Goal: Information Seeking & Learning: Find specific fact

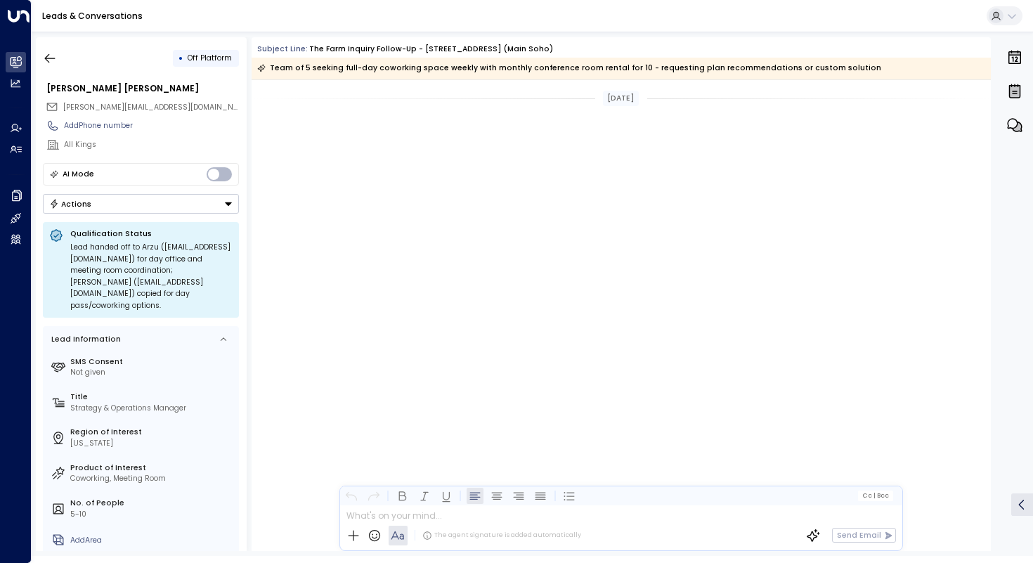
scroll to position [696, 0]
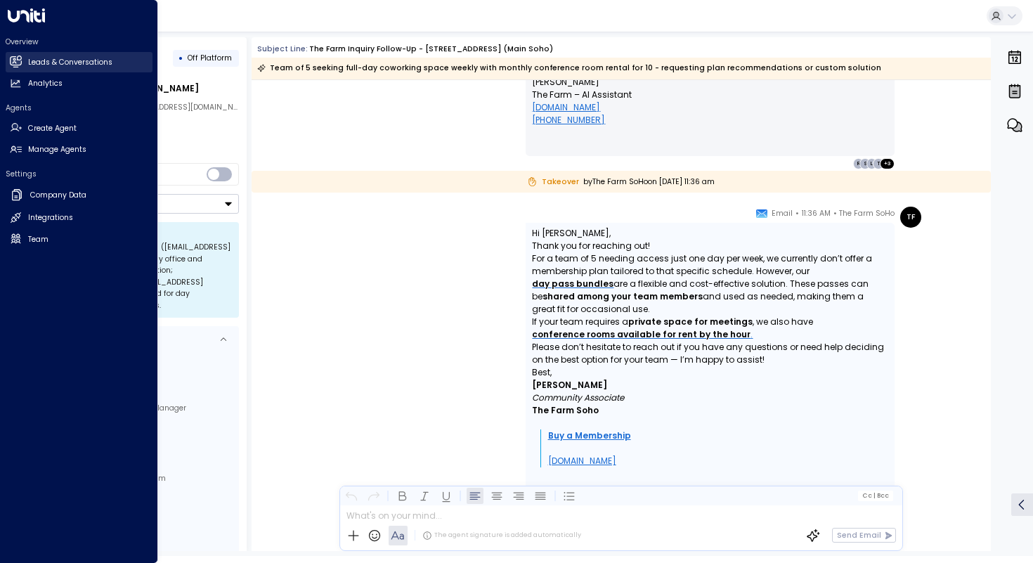
click at [20, 65] on icon at bounding box center [15, 60] width 12 height 9
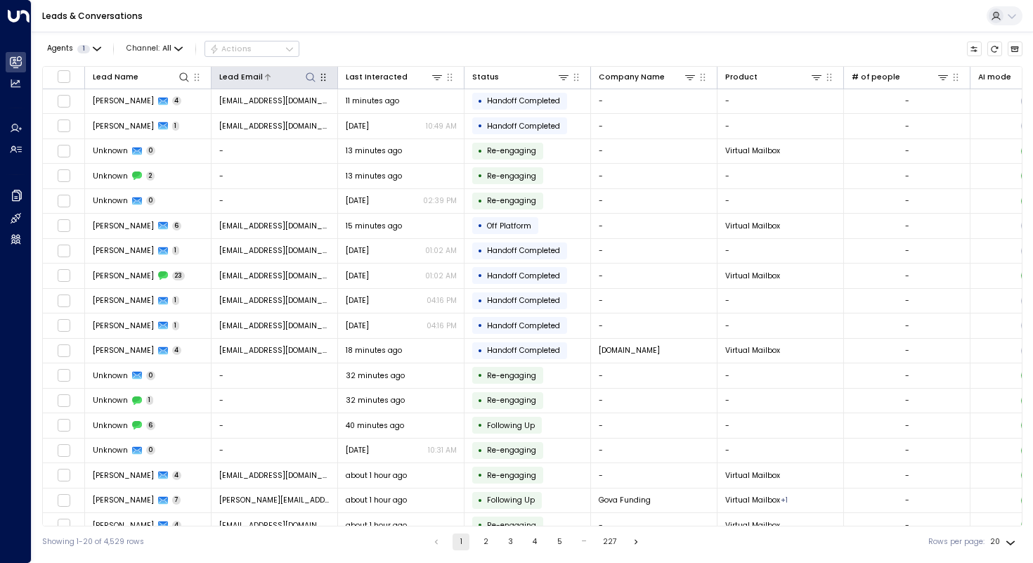
click at [315, 81] on icon at bounding box center [310, 77] width 11 height 11
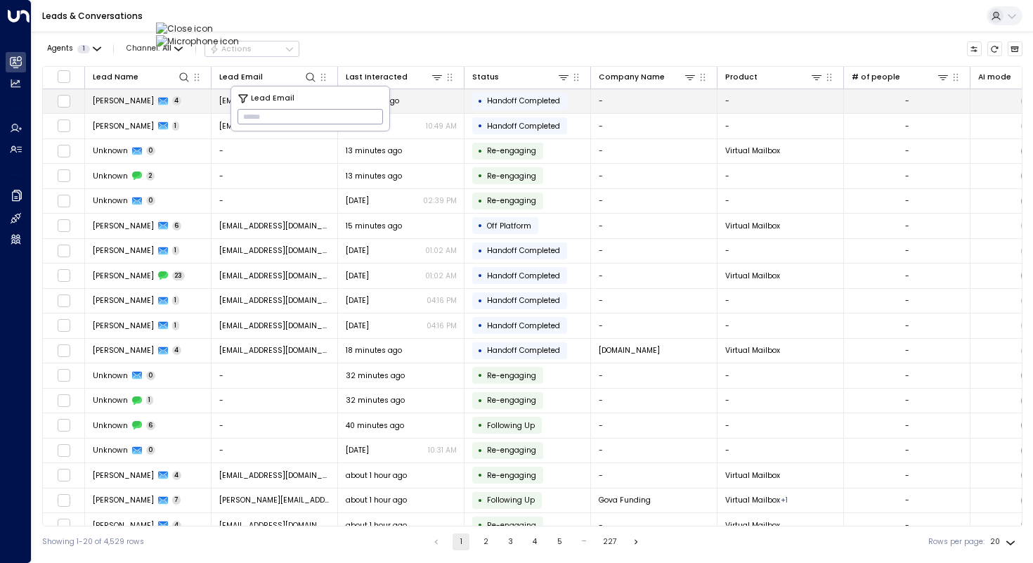
click at [108, 101] on span "[PERSON_NAME]" at bounding box center [123, 101] width 61 height 11
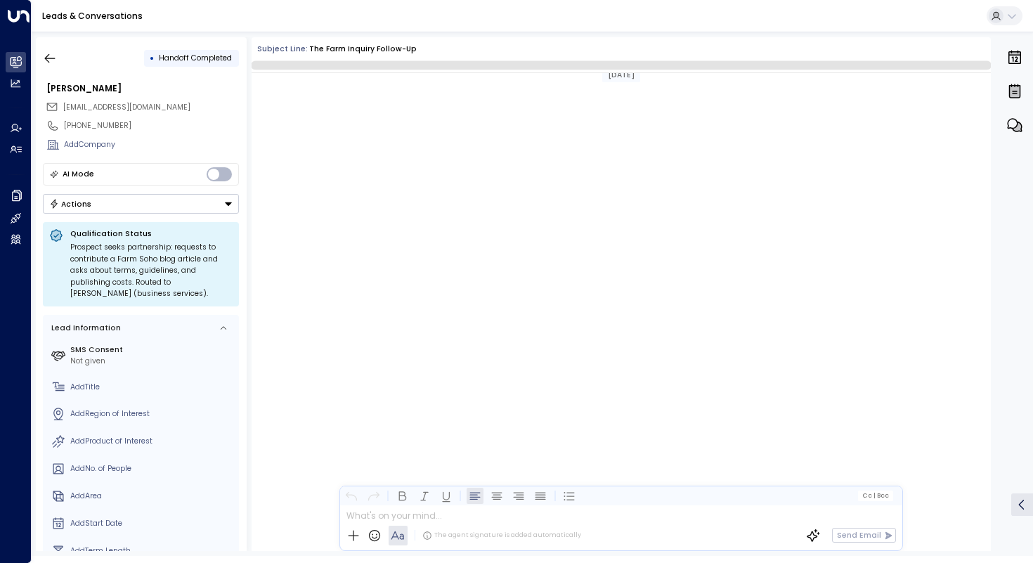
scroll to position [1416, 0]
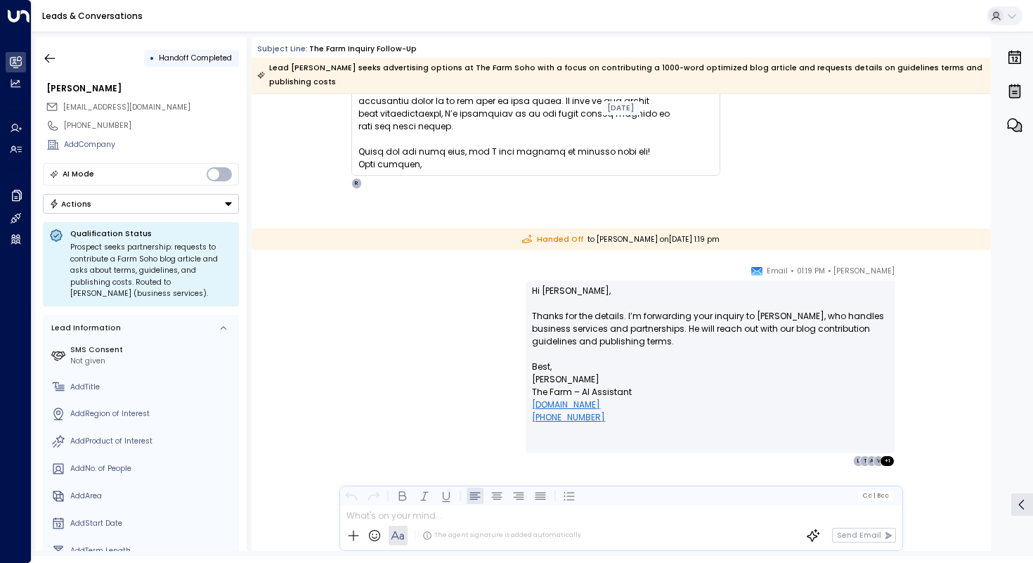
click at [346, 289] on div "[PERSON_NAME] • 01:19 PM • Email Hi [PERSON_NAME], Thanks for the details. I’m …" at bounding box center [621, 365] width 601 height 202
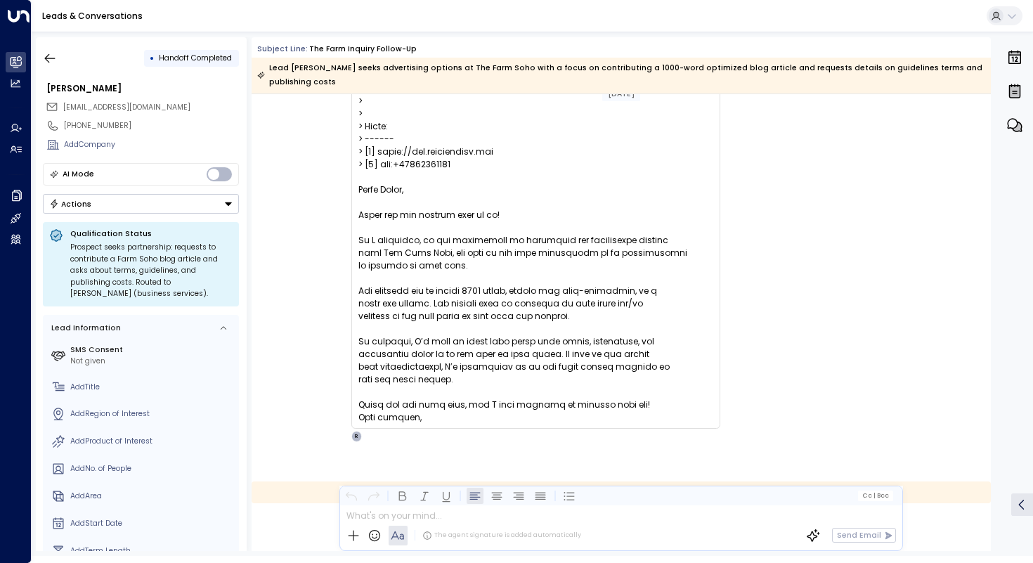
scroll to position [1135, 0]
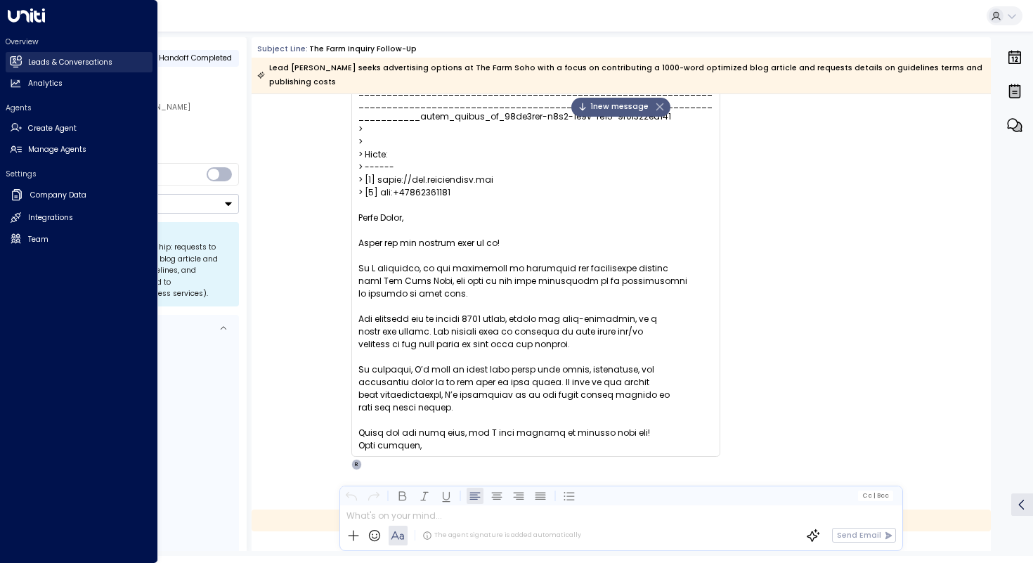
click at [32, 70] on link "Leads & Conversations Leads & Conversations" at bounding box center [79, 62] width 147 height 20
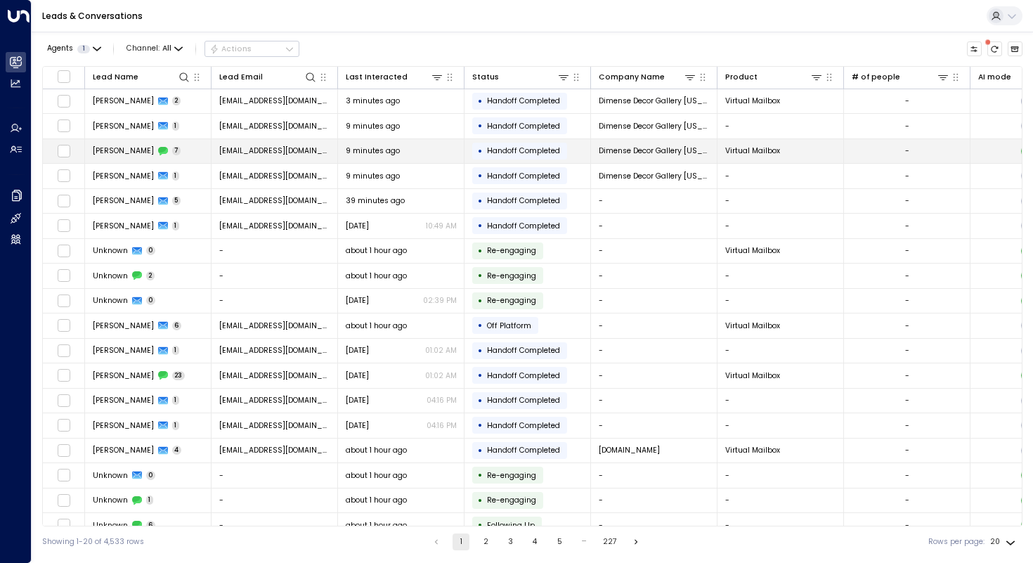
click at [103, 155] on span "[PERSON_NAME]" at bounding box center [123, 150] width 61 height 11
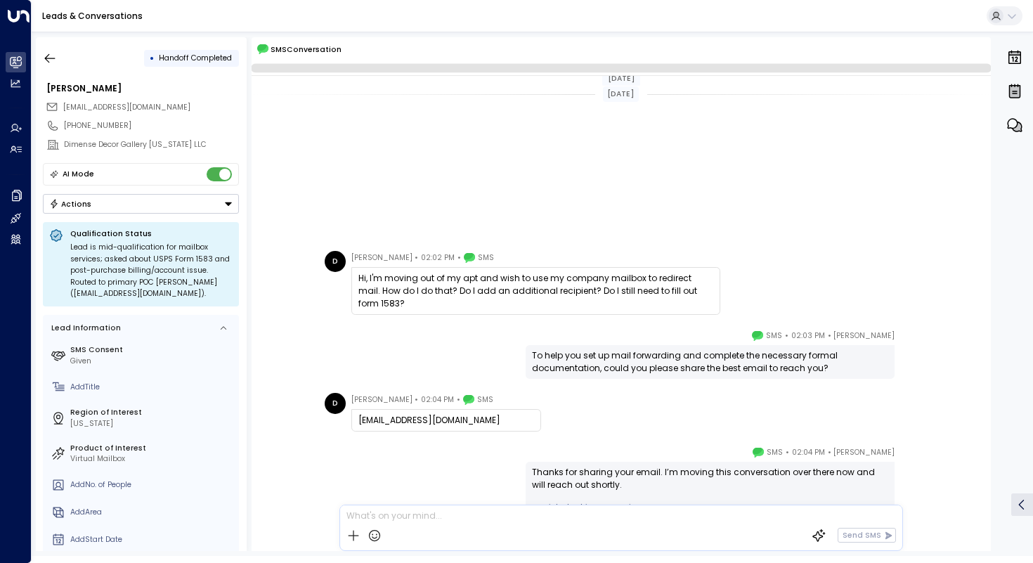
scroll to position [284, 0]
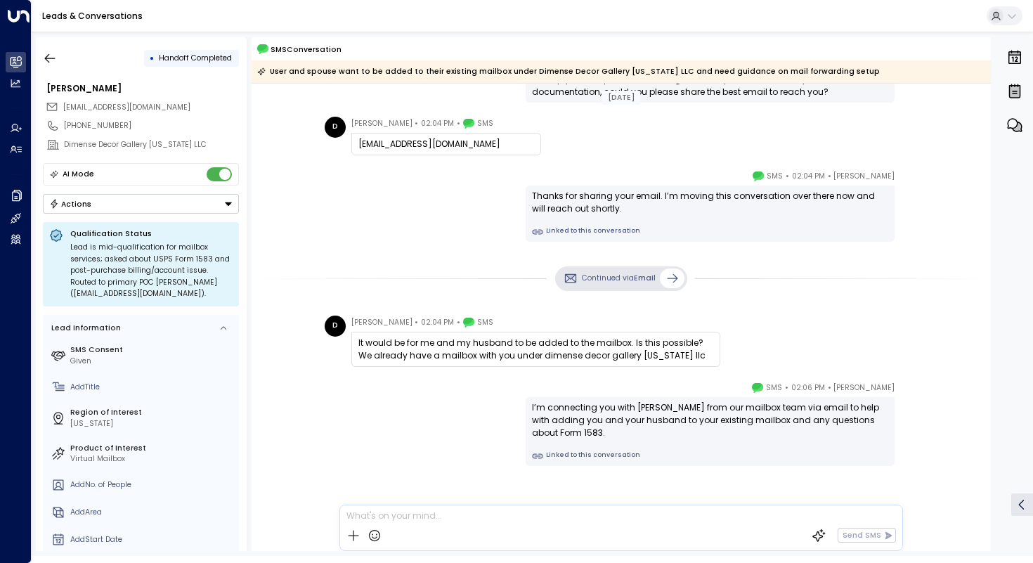
click at [401, 216] on div "[PERSON_NAME] • 02:04 PM • SMS Thanks for sharing your email. I’m moving this c…" at bounding box center [621, 205] width 601 height 72
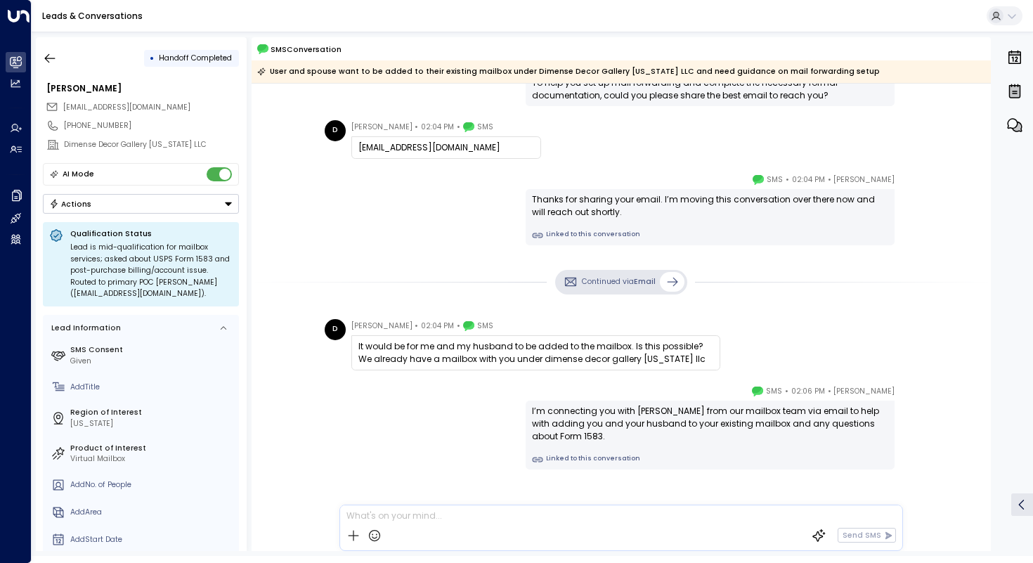
scroll to position [281, 0]
drag, startPoint x: 523, startPoint y: 358, endPoint x: 656, endPoint y: 365, distance: 133.7
click at [656, 365] on div "It would be for me and my husband to be added to the mailbox. Is this possible?…" at bounding box center [535, 352] width 369 height 35
copy div "dimense decor gallery [US_STATE] llc"
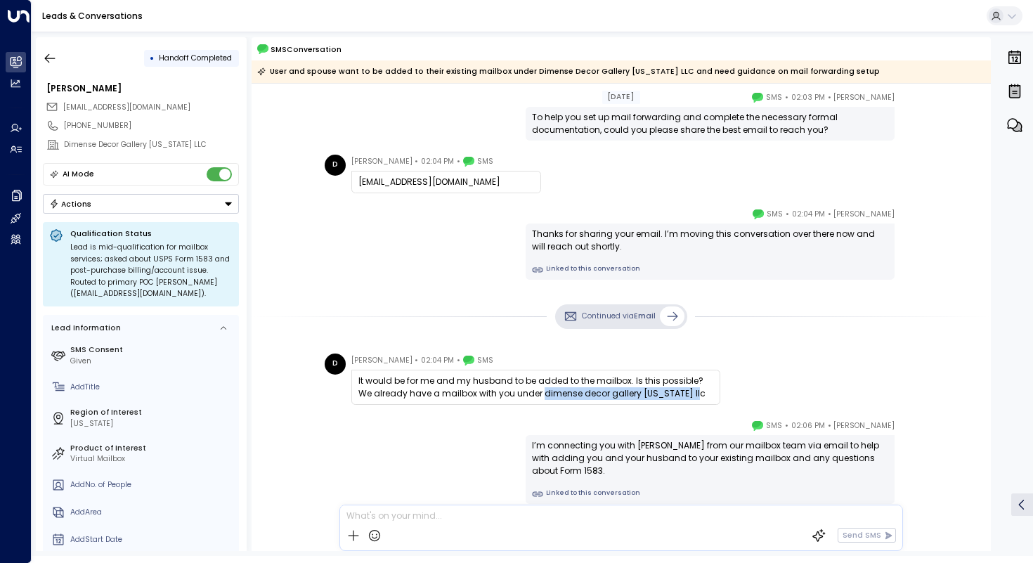
scroll to position [292, 0]
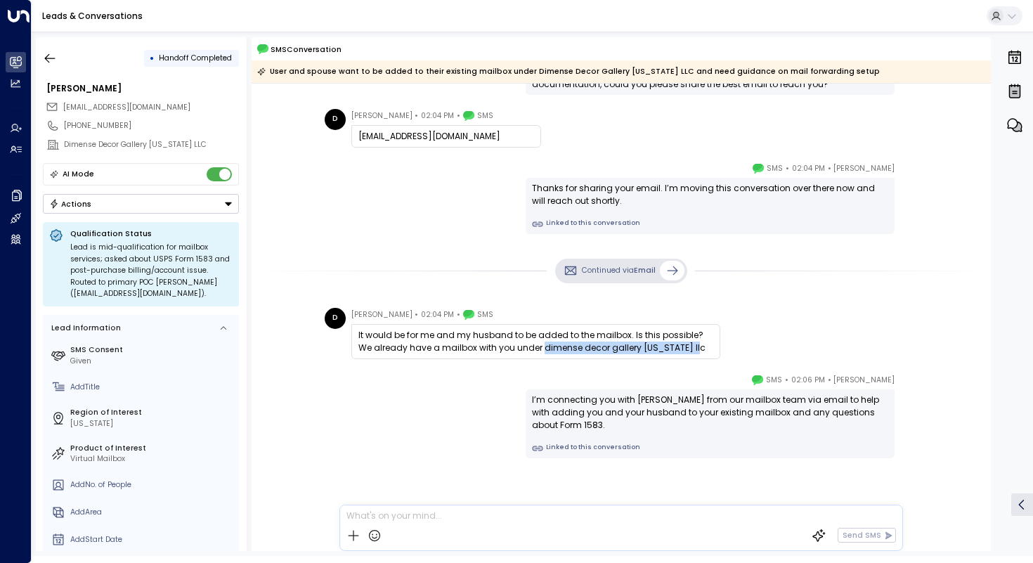
click at [285, 456] on div "[PERSON_NAME] • 02:06 PM • SMS I’m connecting you with [PERSON_NAME] from our m…" at bounding box center [621, 468] width 739 height 190
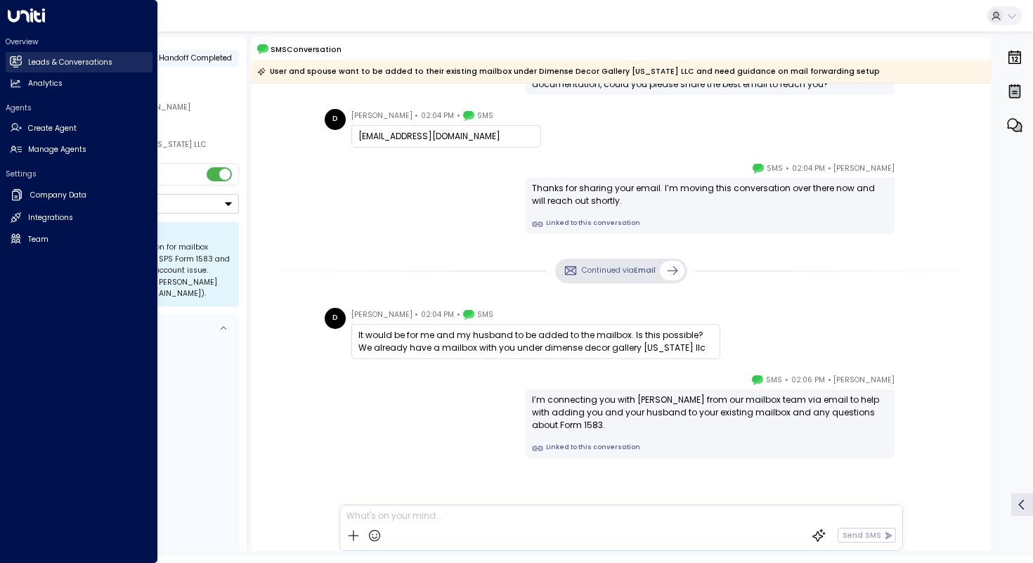
click at [46, 68] on link "Leads & Conversations Leads & Conversations" at bounding box center [79, 62] width 147 height 20
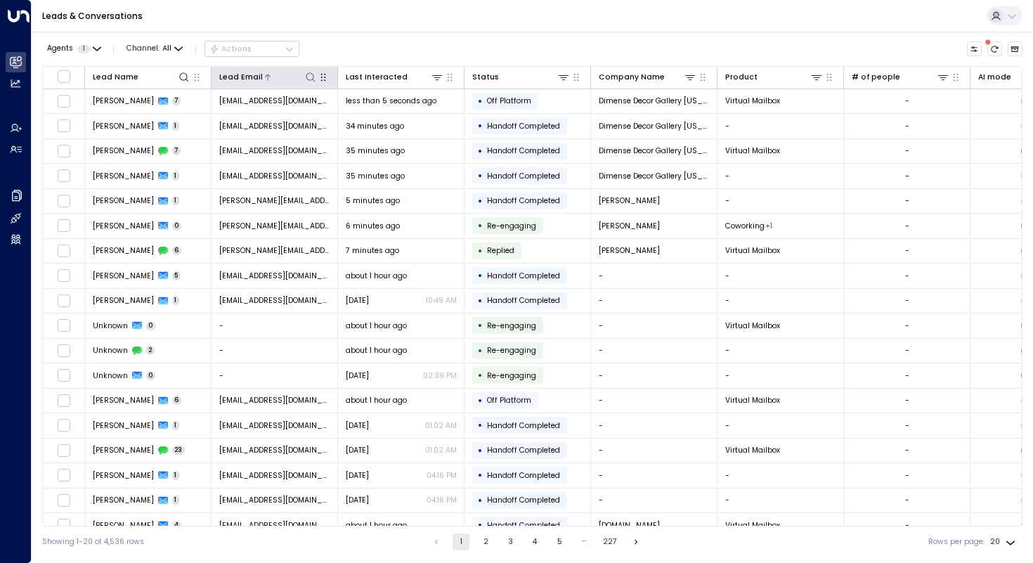
click at [311, 74] on icon at bounding box center [310, 77] width 11 height 11
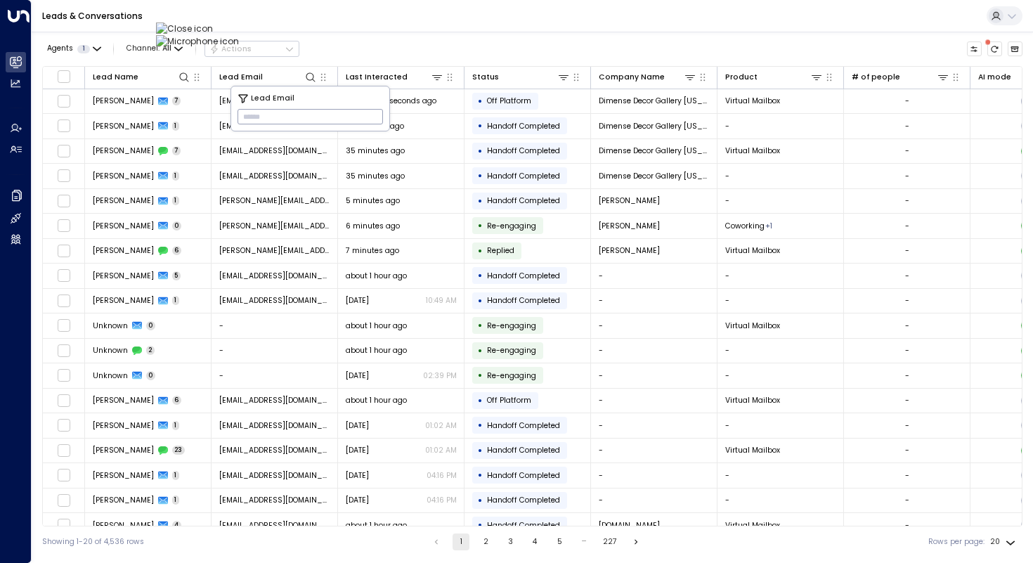
type input "**********"
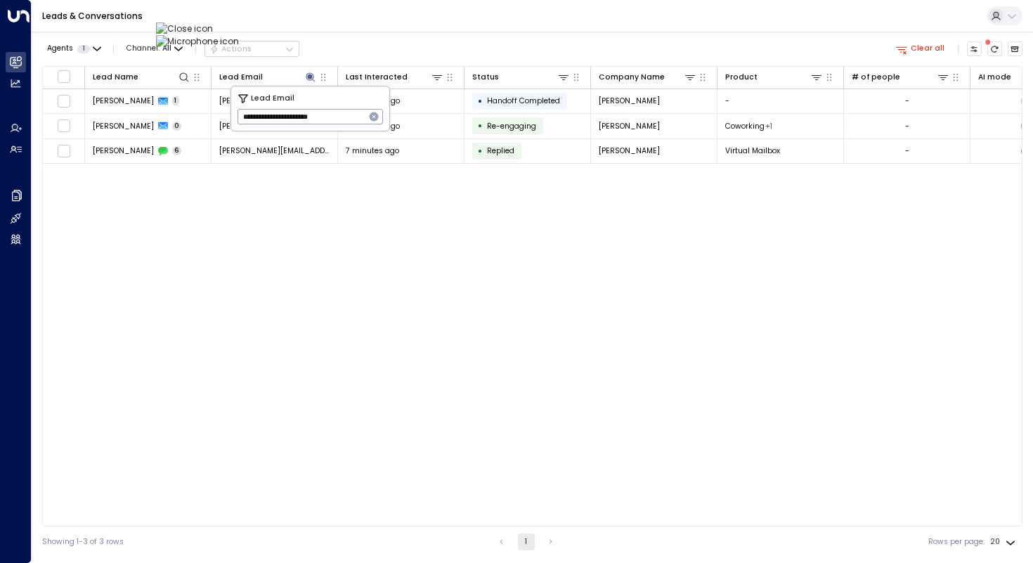
click at [389, 42] on div "Agents 1 Channel: All Actions Clear all" at bounding box center [532, 49] width 980 height 24
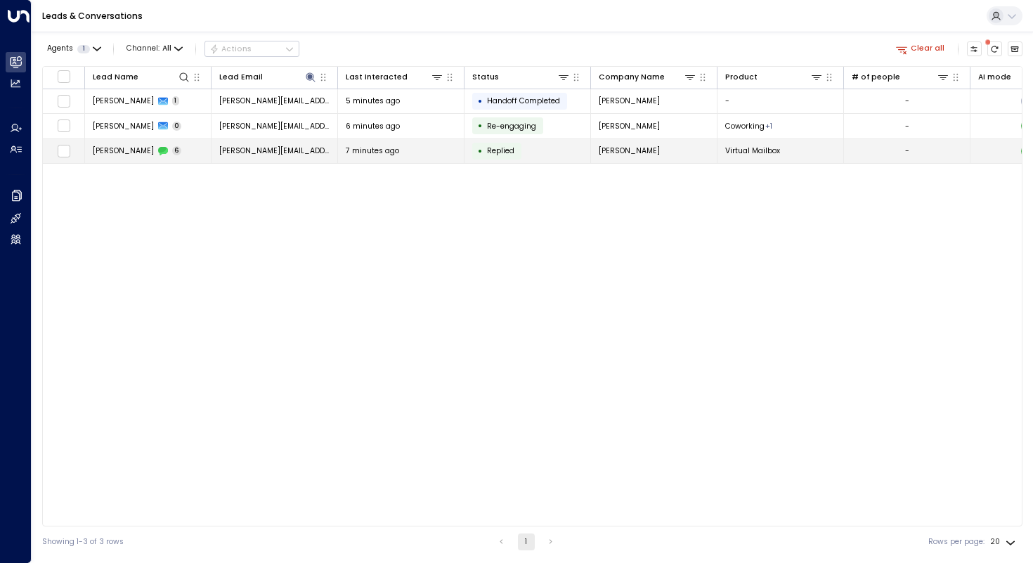
click at [105, 152] on span "[PERSON_NAME]" at bounding box center [123, 150] width 61 height 11
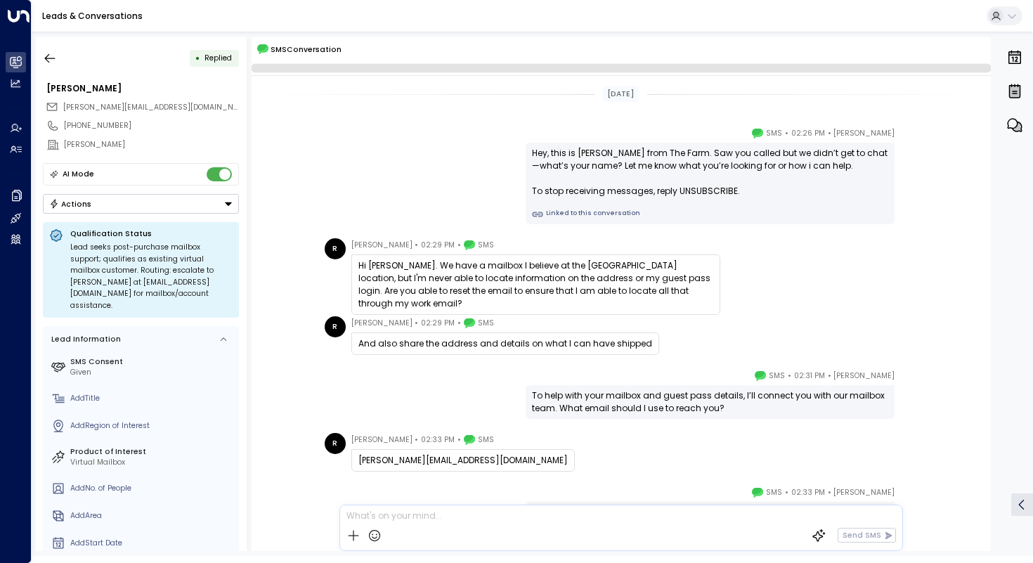
scroll to position [172, 0]
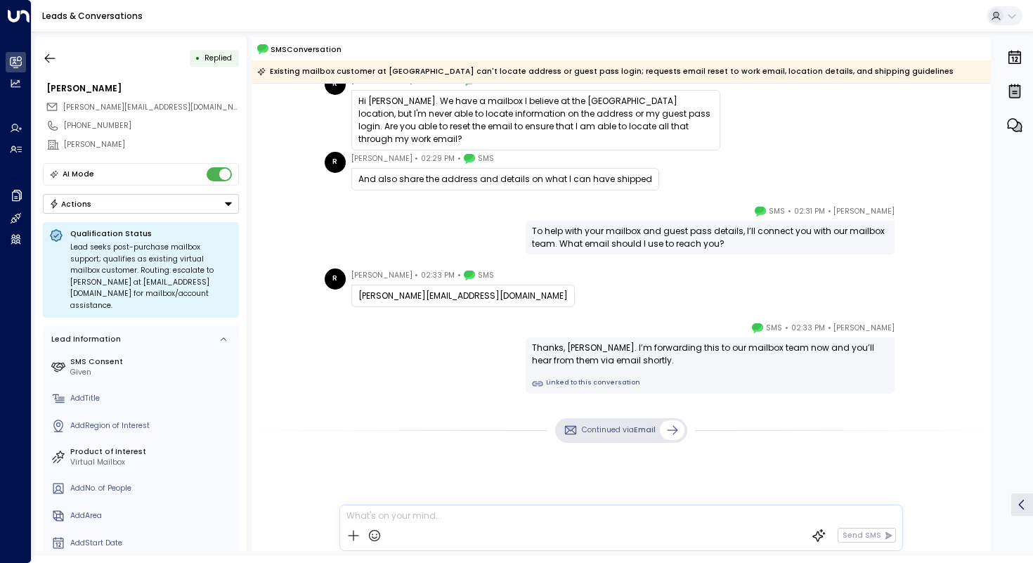
click at [297, 228] on div "[PERSON_NAME] • 02:31 PM • SMS To help with your mailbox and guest pass details…" at bounding box center [621, 230] width 739 height 50
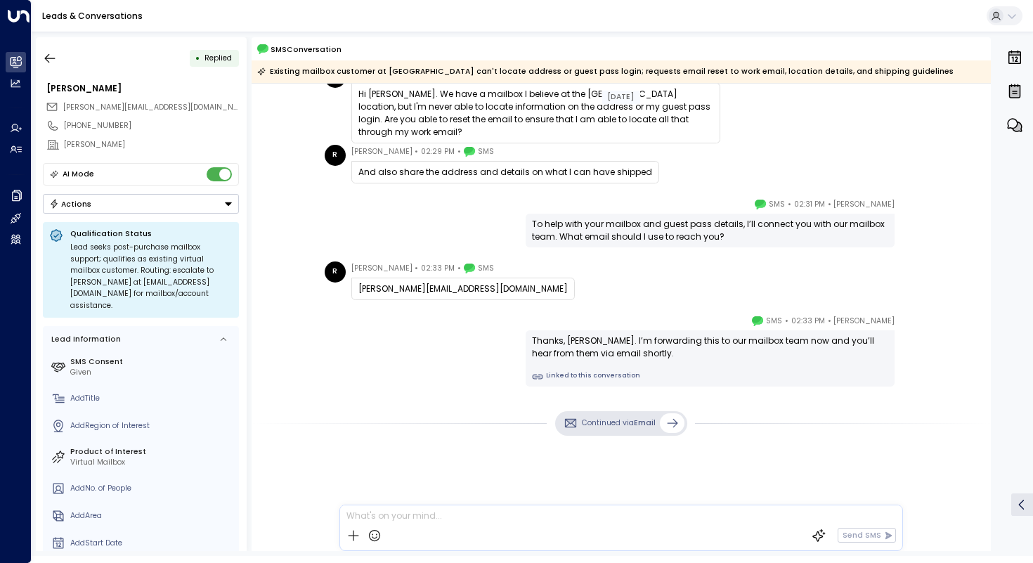
scroll to position [180, 0]
click at [441, 343] on div "[PERSON_NAME] • 02:33 PM • SMS Thanks, [PERSON_NAME]. I’m forwarding this to ou…" at bounding box center [621, 349] width 601 height 72
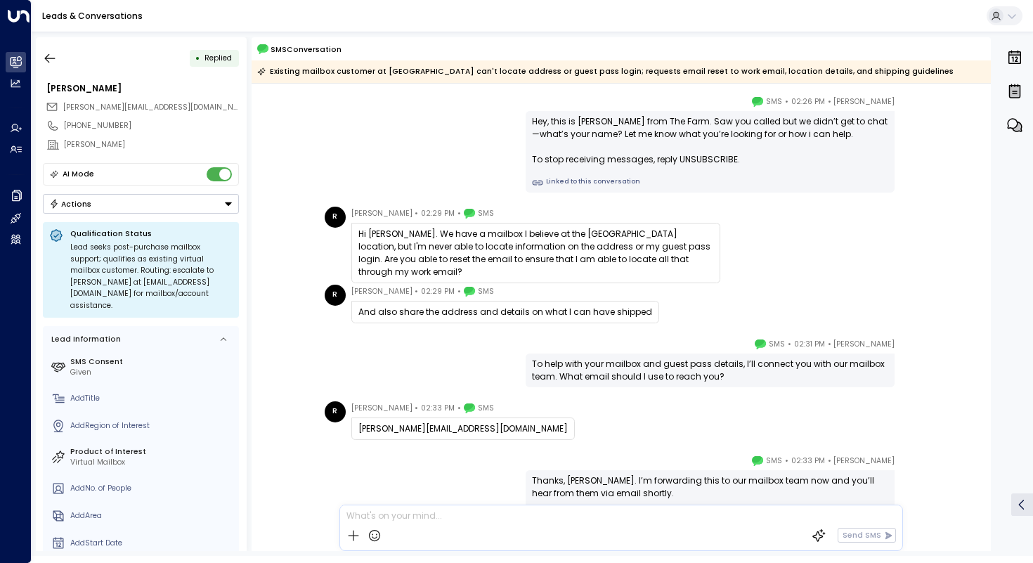
scroll to position [11, 0]
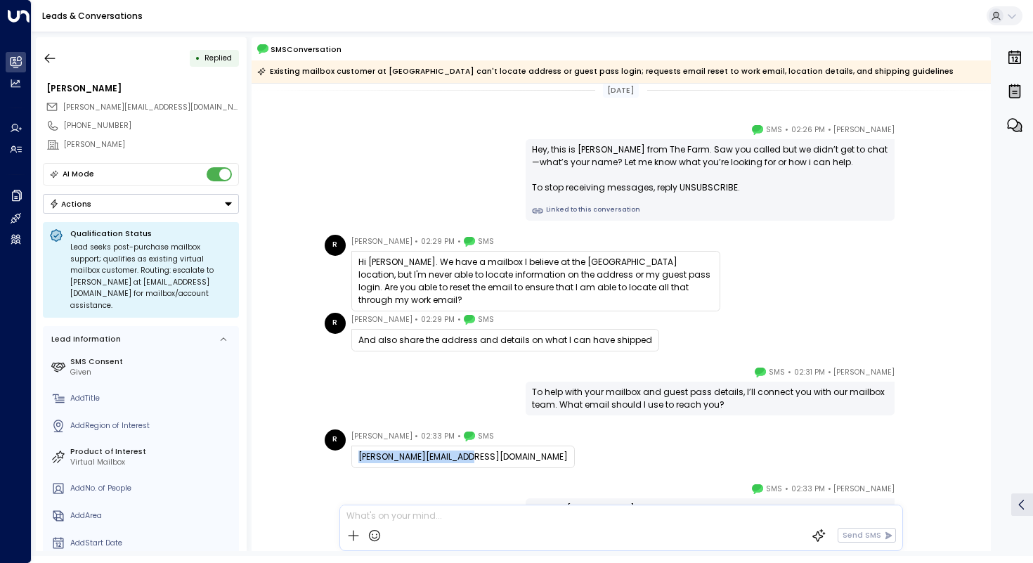
drag, startPoint x: 474, startPoint y: 458, endPoint x: 356, endPoint y: 458, distance: 118.1
click at [356, 458] on div "[PERSON_NAME][EMAIL_ADDRESS][DOMAIN_NAME]" at bounding box center [463, 457] width 224 height 22
copy div "[PERSON_NAME][EMAIL_ADDRESS][DOMAIN_NAME]"
